Goal: Task Accomplishment & Management: Use online tool/utility

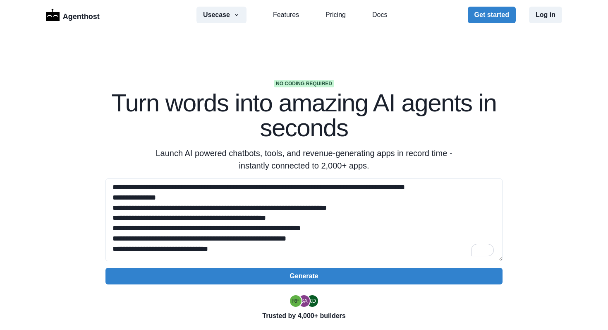
scroll to position [2, 0]
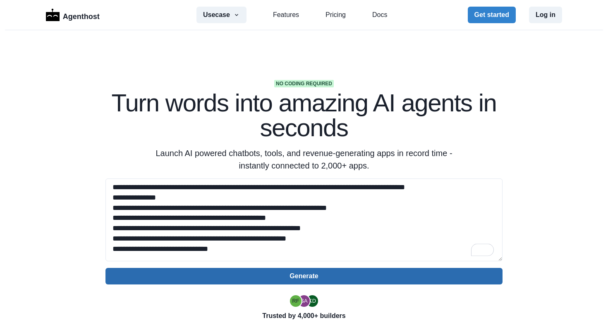
type textarea "**********"
click at [290, 270] on button "Generate" at bounding box center [303, 276] width 397 height 17
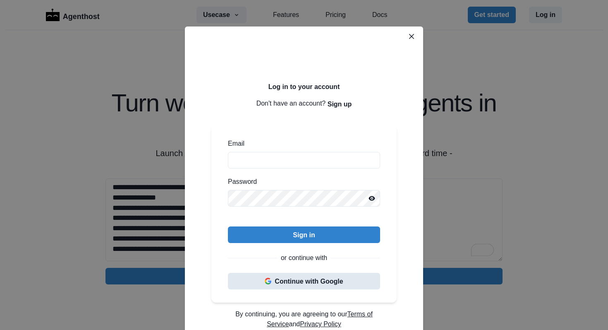
click at [303, 279] on button "Continue with Google" at bounding box center [304, 281] width 152 height 17
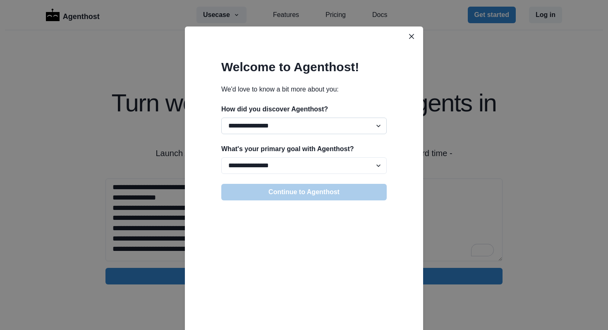
click at [358, 122] on select "**********" at bounding box center [303, 125] width 165 height 17
click at [411, 36] on icon "Close" at bounding box center [411, 36] width 5 height 5
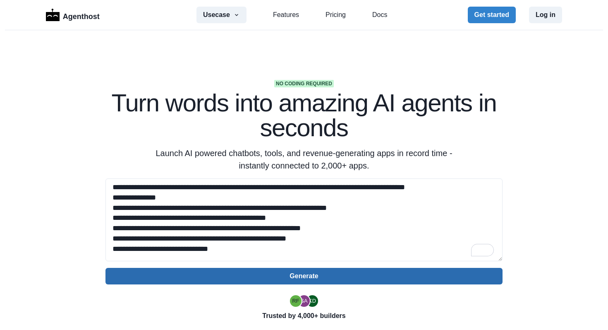
click at [325, 275] on button "Generate" at bounding box center [303, 276] width 397 height 17
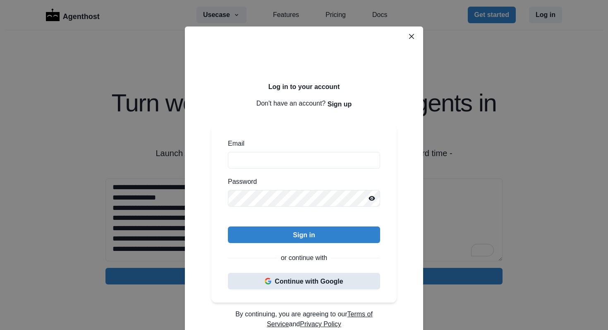
click at [330, 282] on button "Continue with Google" at bounding box center [304, 281] width 152 height 17
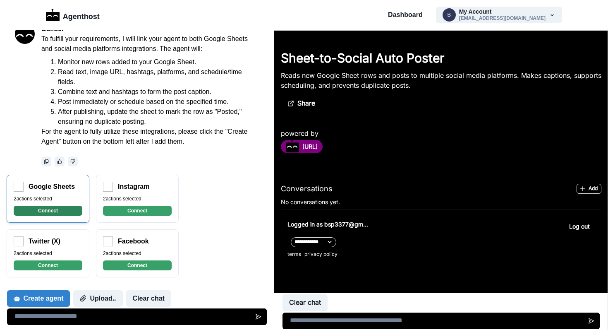
click at [68, 209] on button "Connect" at bounding box center [48, 211] width 69 height 10
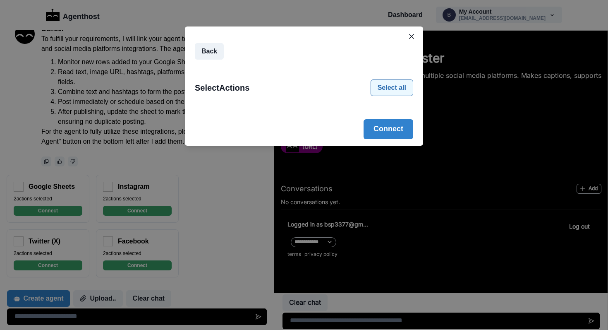
click at [398, 95] on button "Select all" at bounding box center [392, 87] width 43 height 17
click at [388, 132] on button "Connect" at bounding box center [389, 129] width 50 height 20
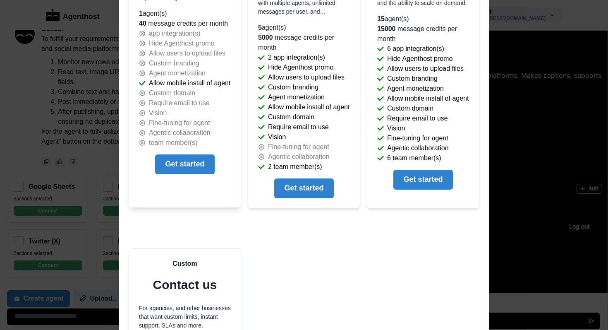
scroll to position [265, 0]
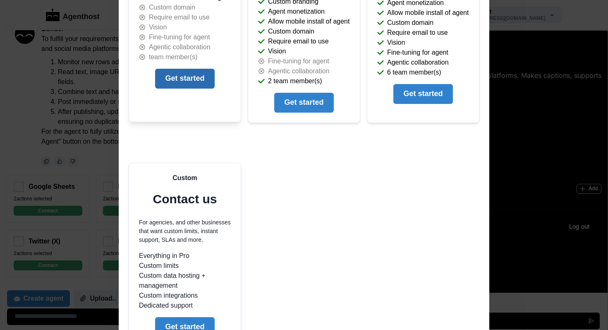
click at [186, 89] on button "Get started" at bounding box center [184, 79] width 59 height 20
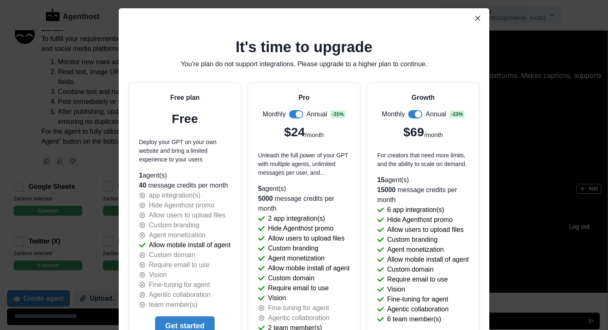
scroll to position [0, 0]
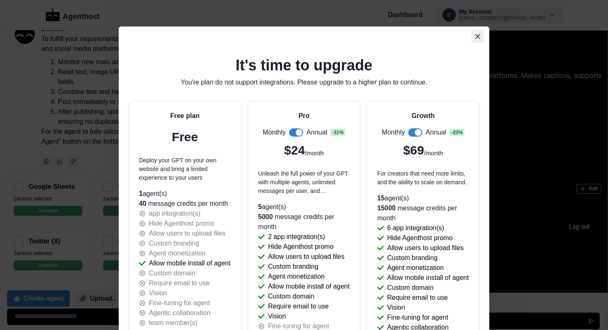
click at [481, 36] on button "Close" at bounding box center [477, 36] width 13 height 13
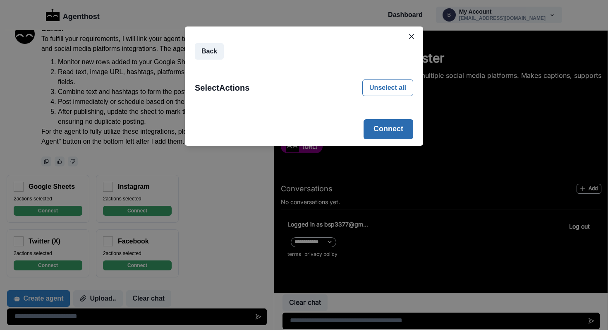
click at [386, 128] on button "Connect" at bounding box center [389, 129] width 50 height 20
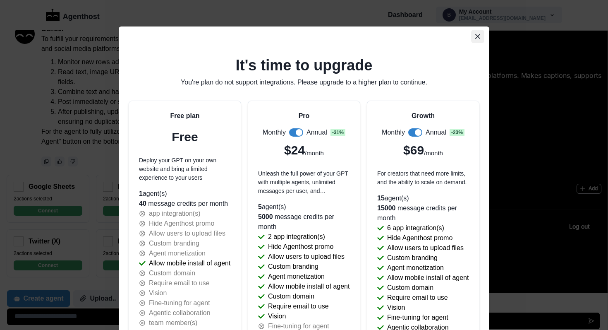
click at [478, 38] on icon "Close" at bounding box center [477, 36] width 5 height 5
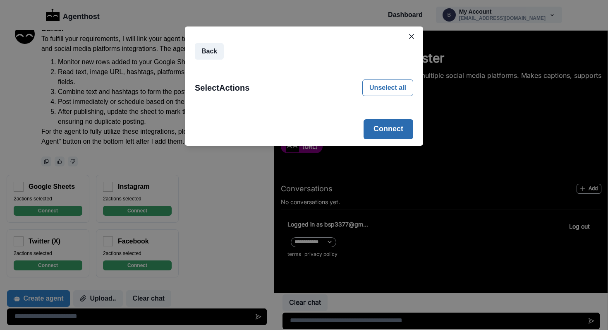
click at [402, 129] on button "Connect" at bounding box center [389, 129] width 50 height 20
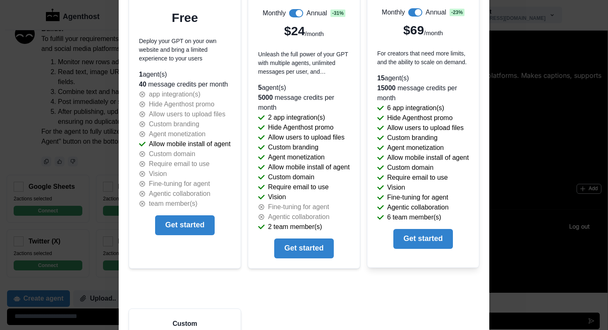
scroll to position [118, 0]
